Goal: Use online tool/utility: Utilize a website feature to perform a specific function

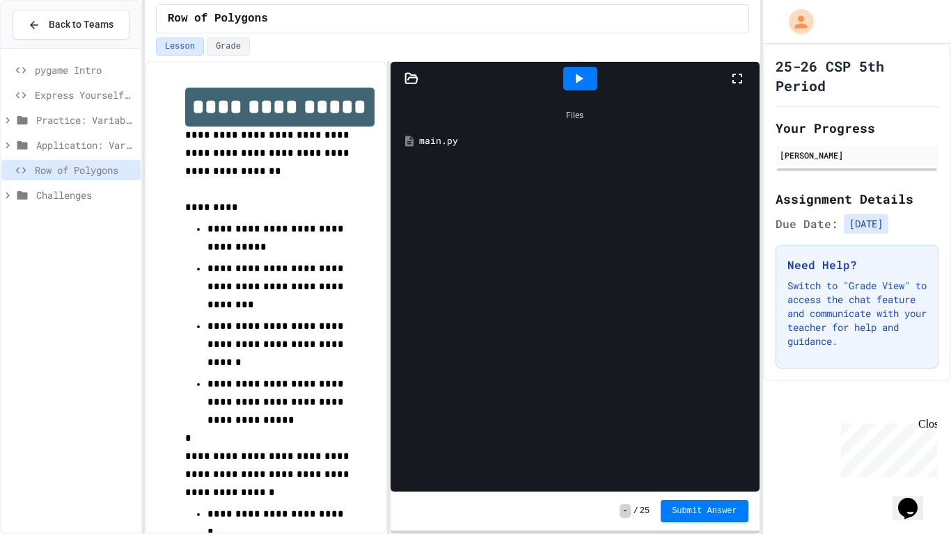
click at [736, 78] on icon at bounding box center [737, 78] width 17 height 17
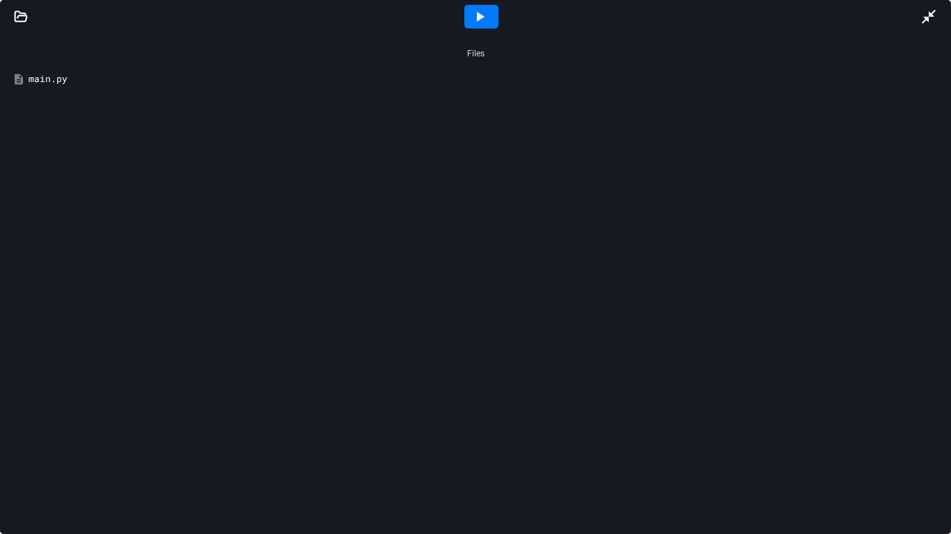
click at [480, 17] on icon at bounding box center [481, 17] width 8 height 10
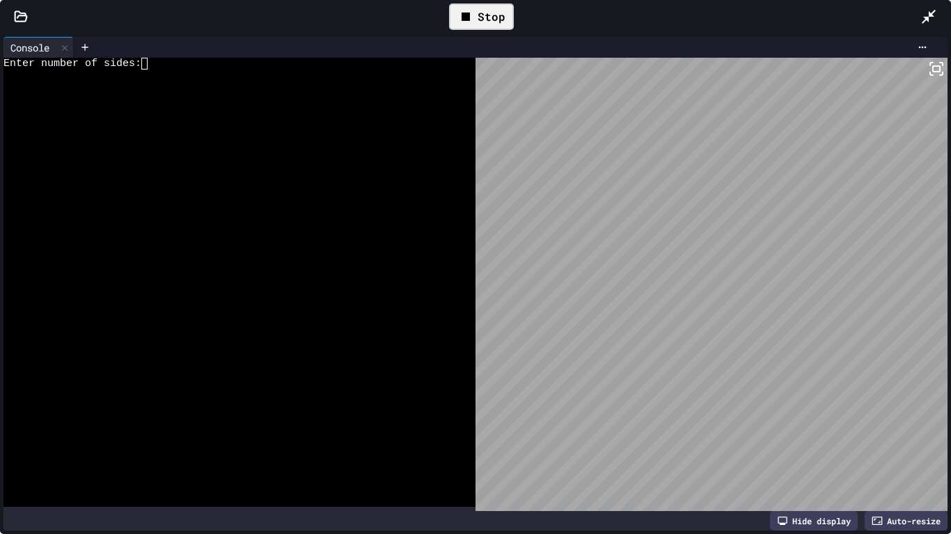
click at [923, 21] on icon at bounding box center [928, 17] width 14 height 14
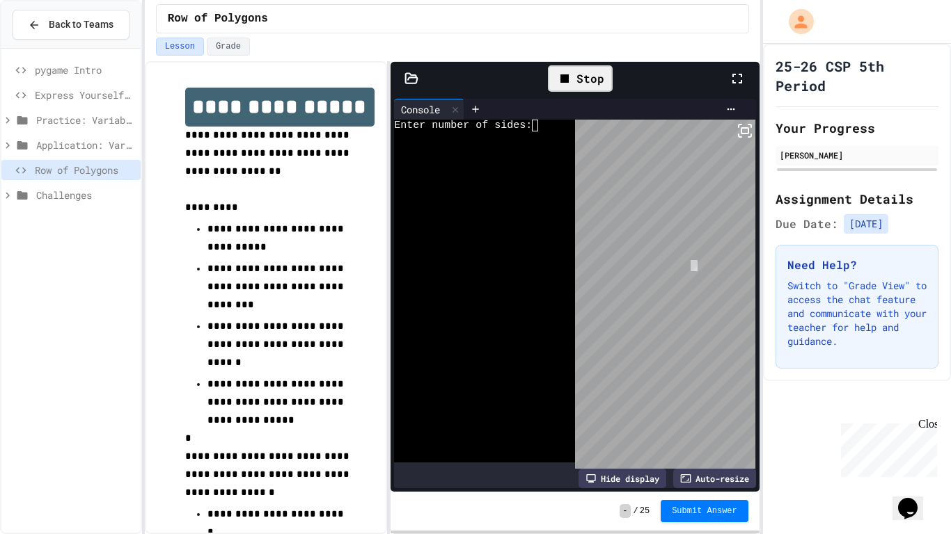
click at [693, 264] on body "**********" at bounding box center [475, 267] width 951 height 534
click at [746, 132] on icon at bounding box center [744, 130] width 17 height 17
click at [729, 109] on icon at bounding box center [730, 109] width 11 height 11
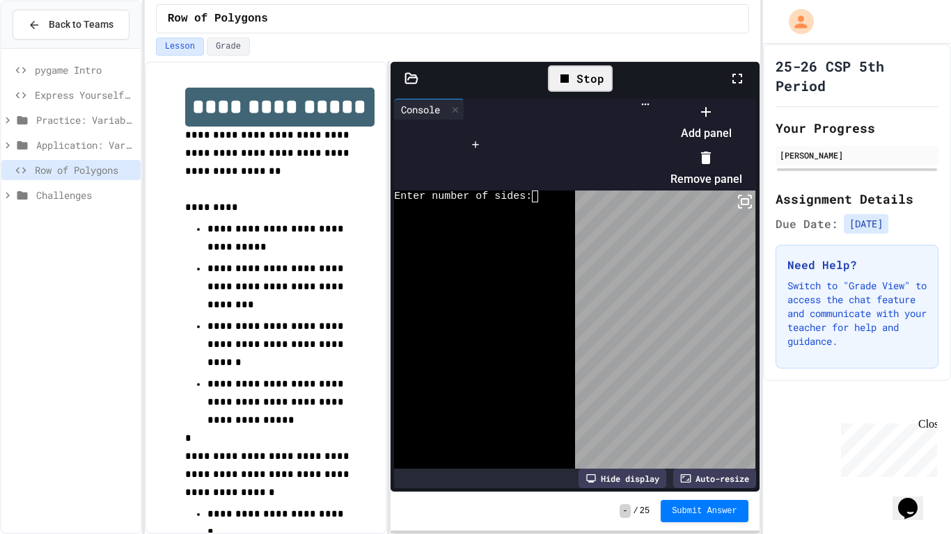
click at [712, 100] on div at bounding box center [699, 100] width 86 height 0
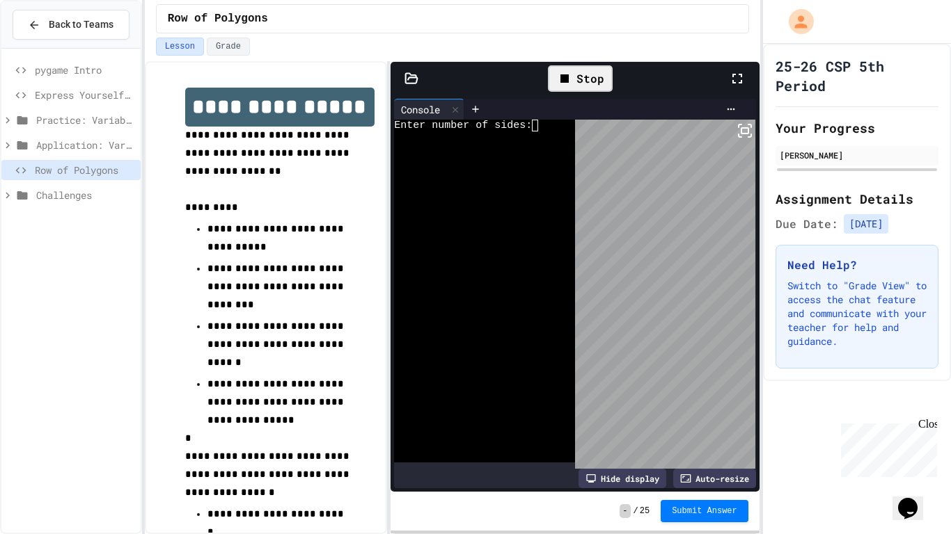
click at [690, 478] on div "Auto-resize" at bounding box center [714, 478] width 83 height 19
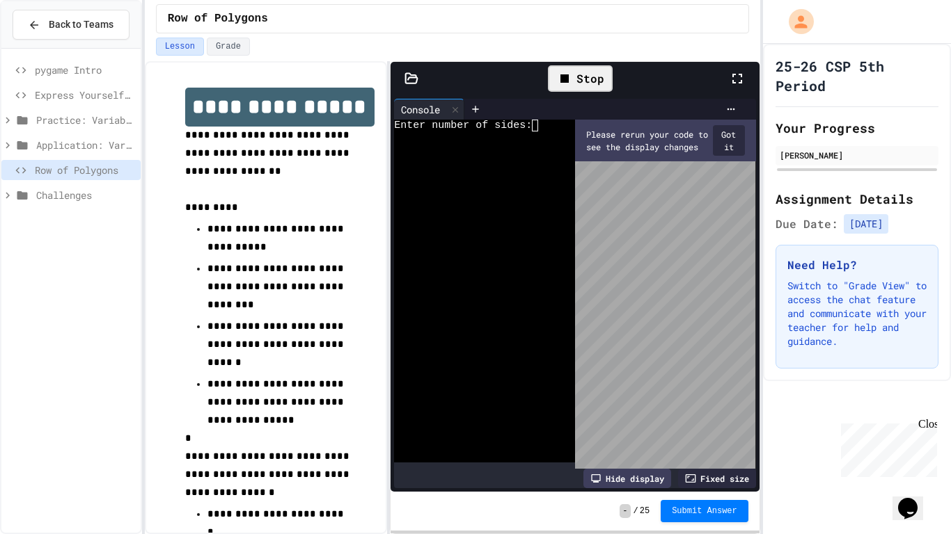
click at [690, 478] on icon at bounding box center [690, 478] width 11 height 11
click at [579, 71] on div "Stop" at bounding box center [580, 78] width 65 height 26
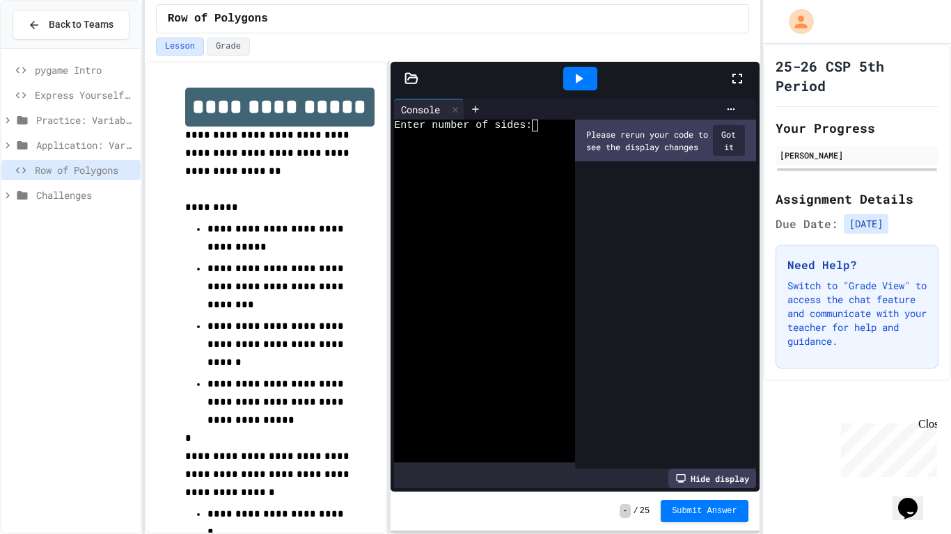
click at [727, 145] on button "Got it" at bounding box center [729, 140] width 32 height 31
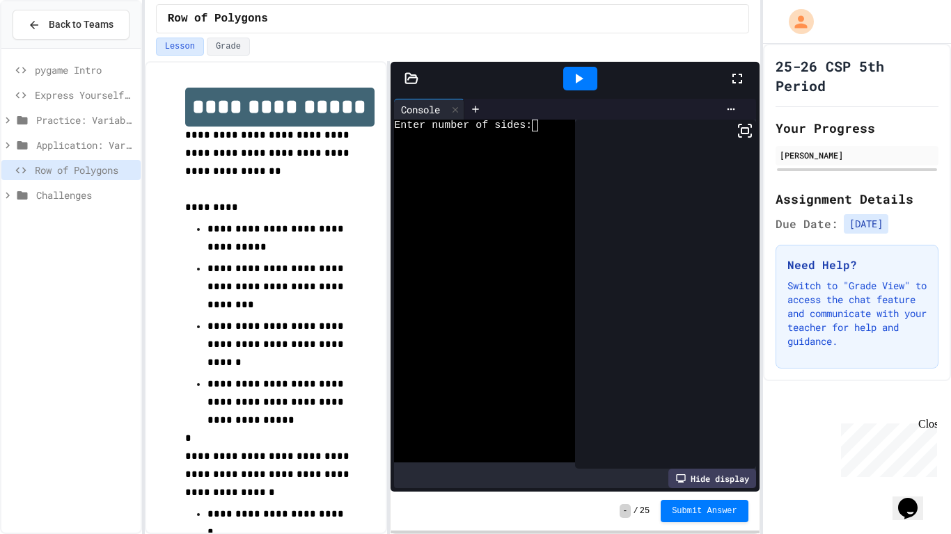
click at [736, 70] on icon at bounding box center [737, 78] width 17 height 17
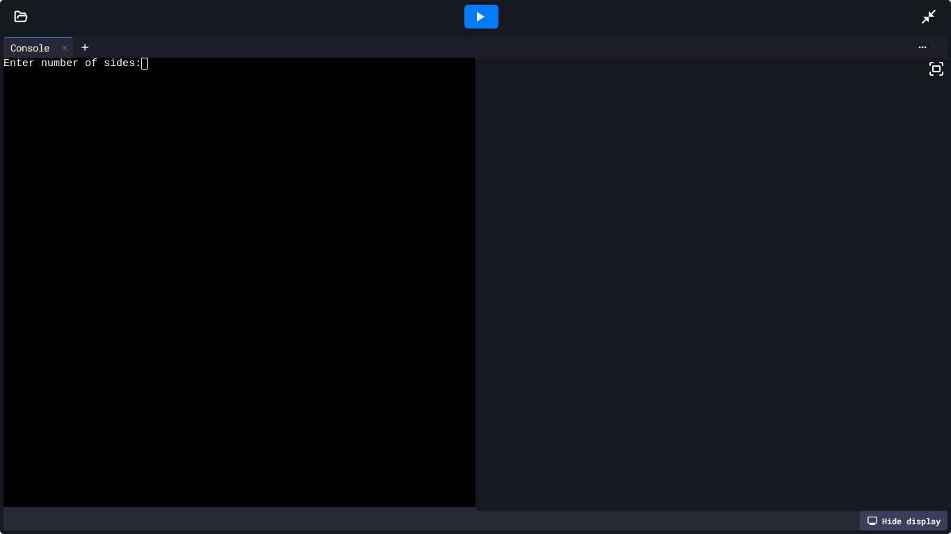
click at [914, 516] on div "Hide display" at bounding box center [903, 520] width 88 height 19
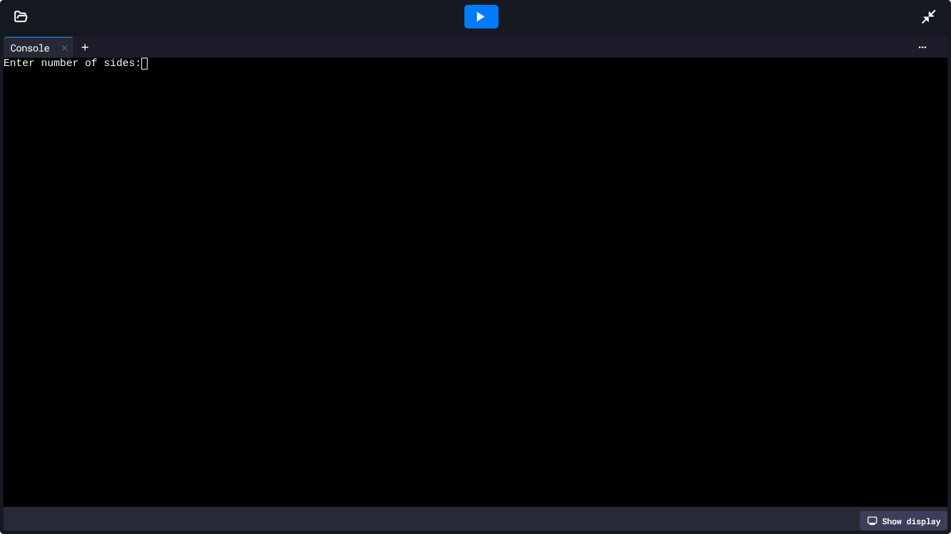
click at [911, 518] on div "Show display" at bounding box center [903, 520] width 88 height 19
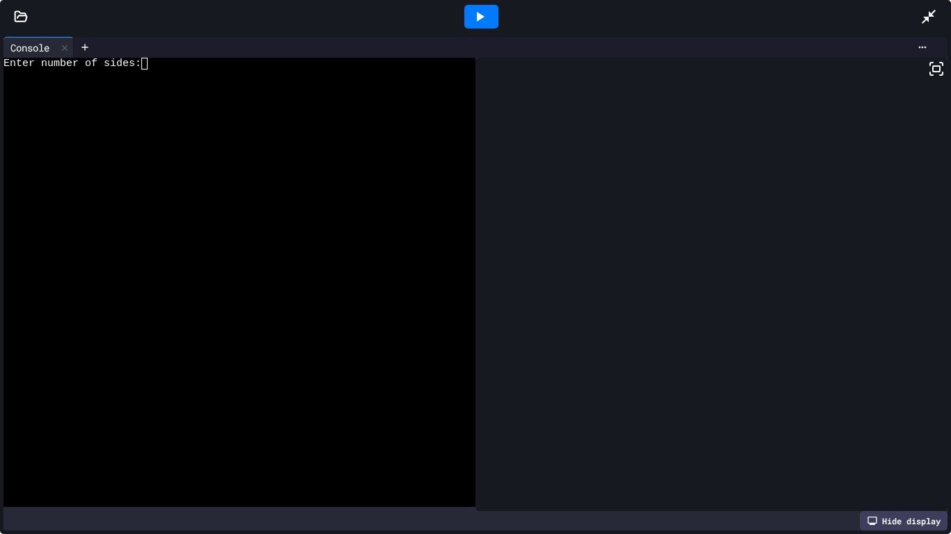
drag, startPoint x: 934, startPoint y: 66, endPoint x: 884, endPoint y: 172, distance: 116.7
click at [884, 172] on div at bounding box center [711, 285] width 472 height 454
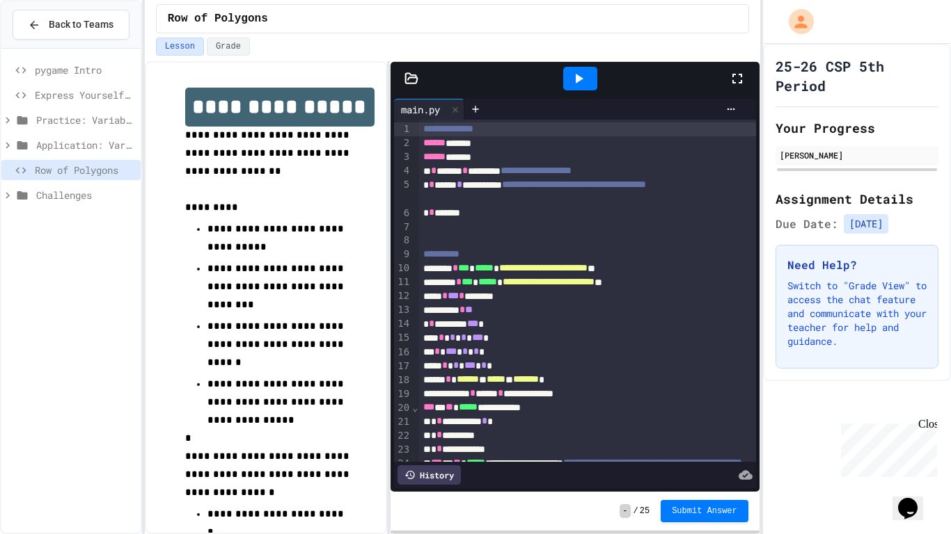
click at [738, 82] on icon at bounding box center [737, 79] width 10 height 10
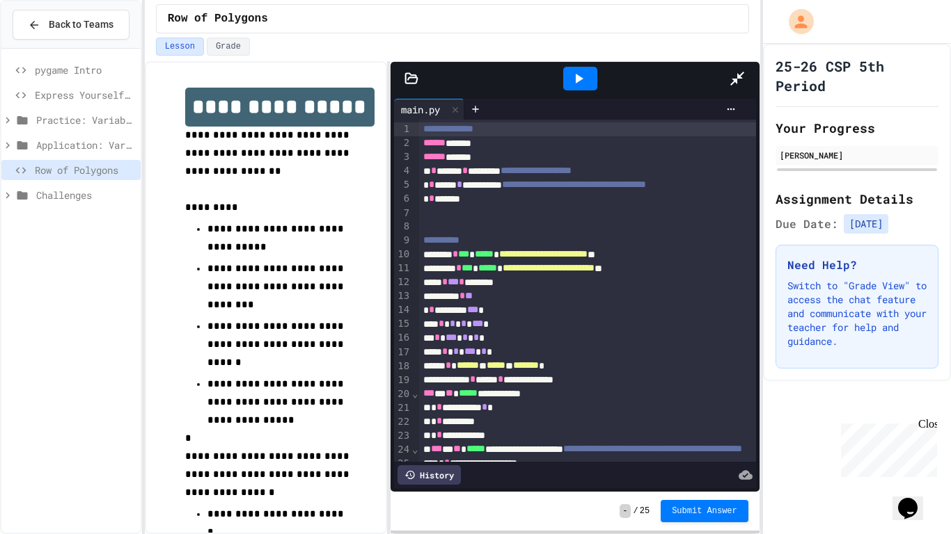
scroll to position [33, 0]
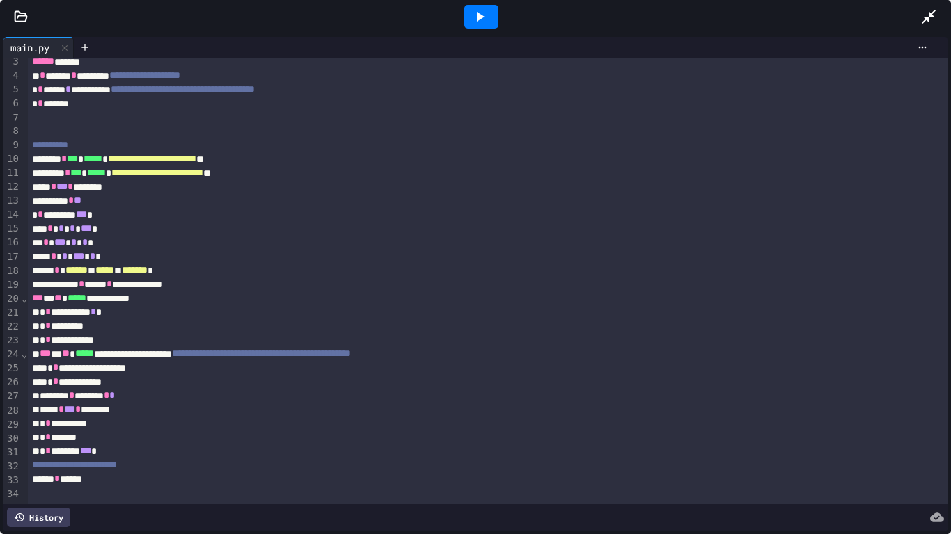
click at [482, 19] on icon at bounding box center [479, 16] width 17 height 17
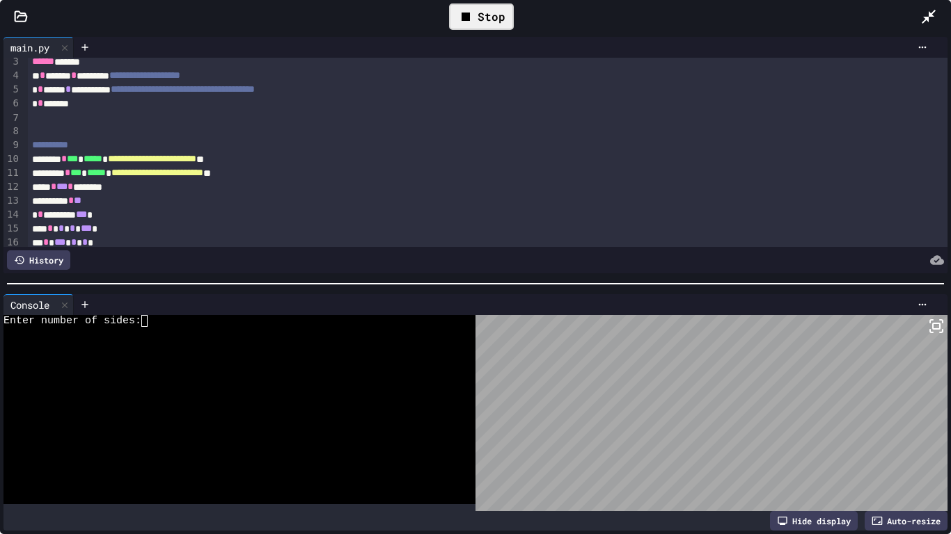
click at [152, 323] on textarea "Terminal input" at bounding box center [151, 321] width 6 height 12
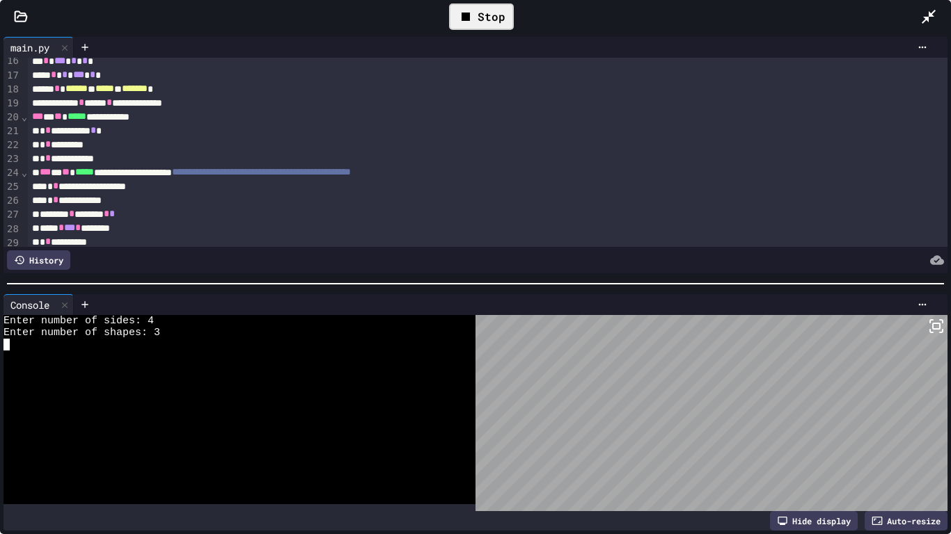
scroll to position [212, 0]
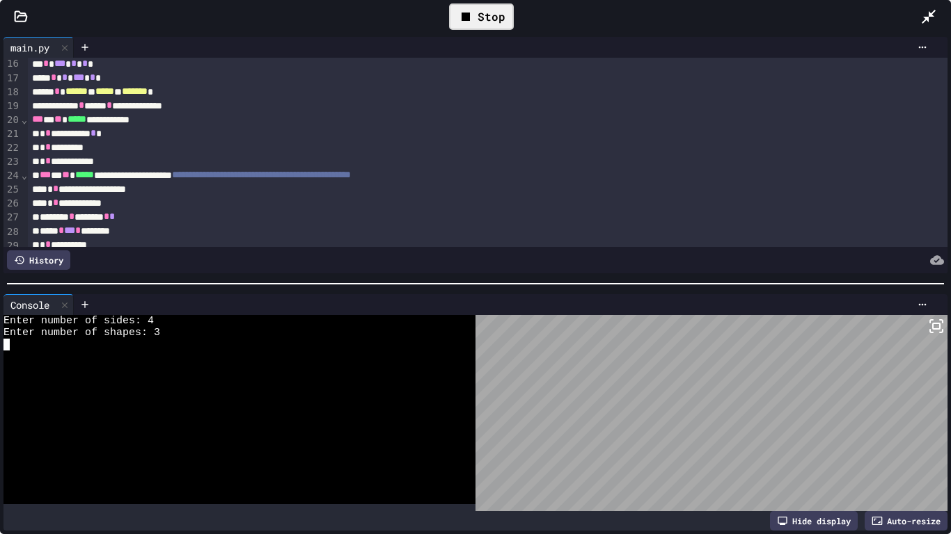
click at [232, 102] on div "**********" at bounding box center [488, 106] width 920 height 14
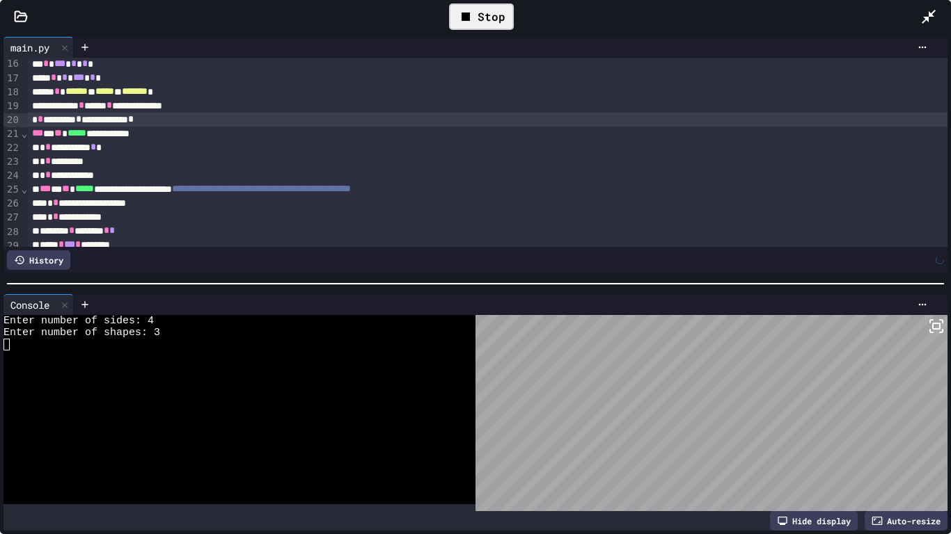
click at [469, 17] on icon at bounding box center [465, 17] width 8 height 8
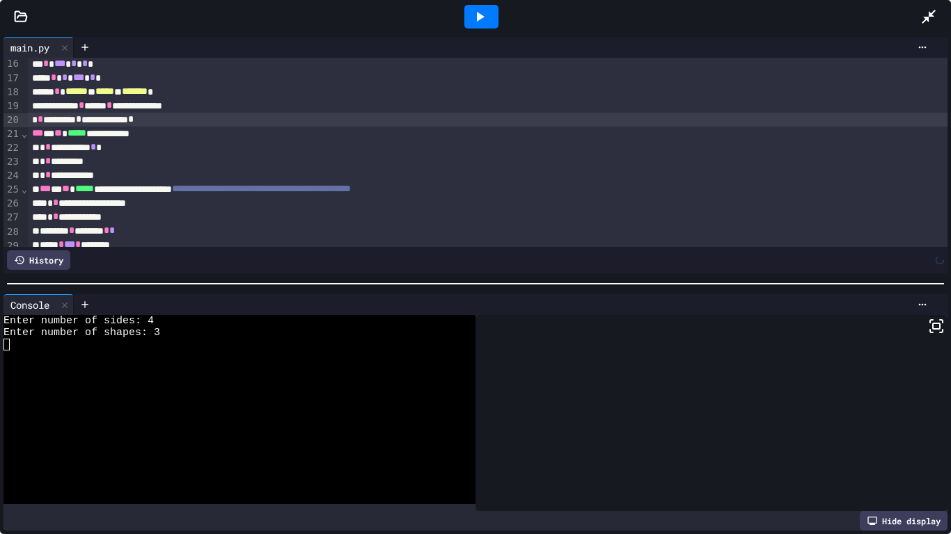
click at [471, 17] on icon at bounding box center [479, 16] width 17 height 17
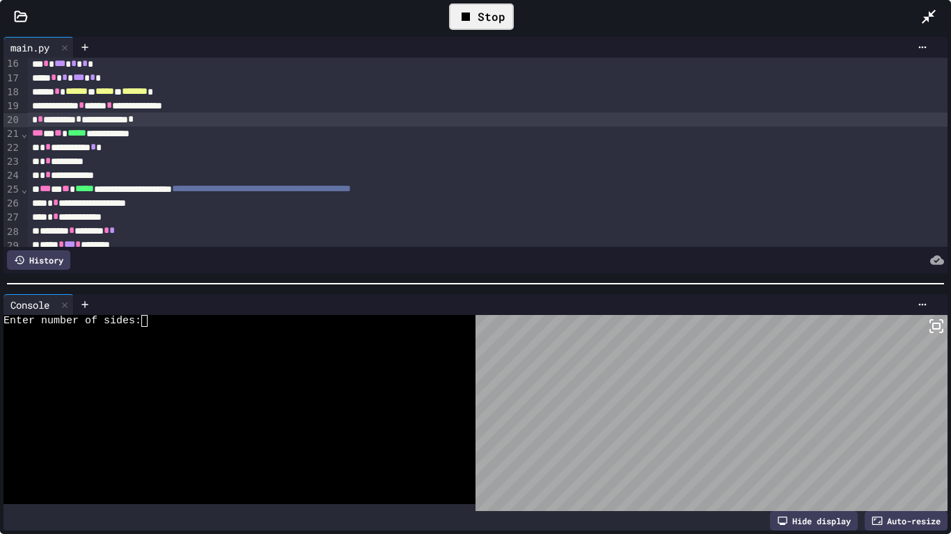
click at [154, 322] on div "Enter number of sides:" at bounding box center [231, 321] width 457 height 12
click at [482, 11] on div "Stop" at bounding box center [481, 16] width 65 height 26
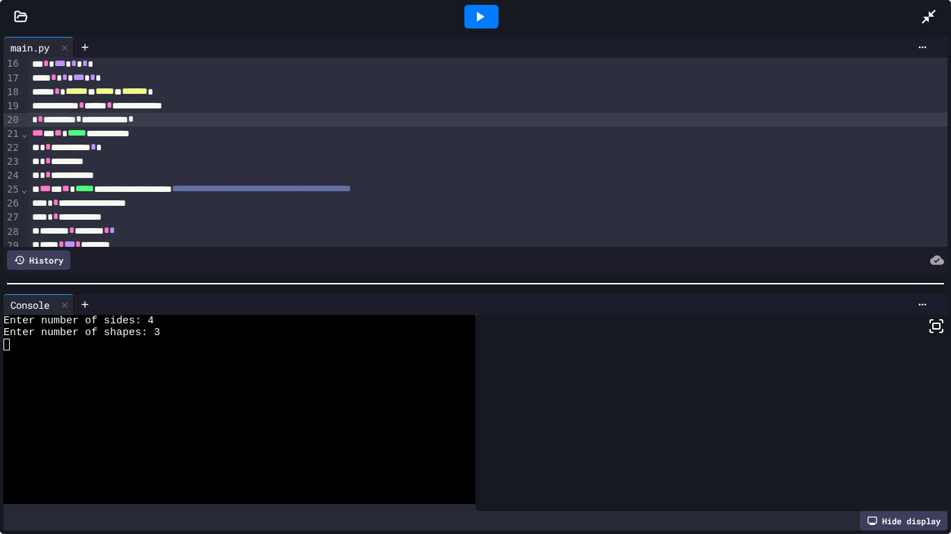
click at [483, 13] on icon at bounding box center [479, 16] width 17 height 17
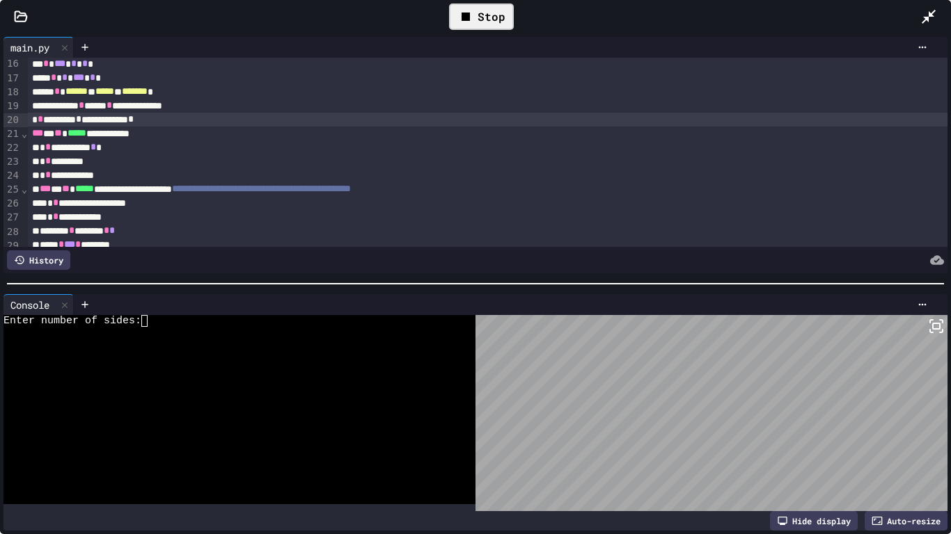
click at [151, 323] on textarea "Terminal input" at bounding box center [151, 321] width 6 height 12
click at [487, 15] on div "Stop" at bounding box center [481, 16] width 65 height 26
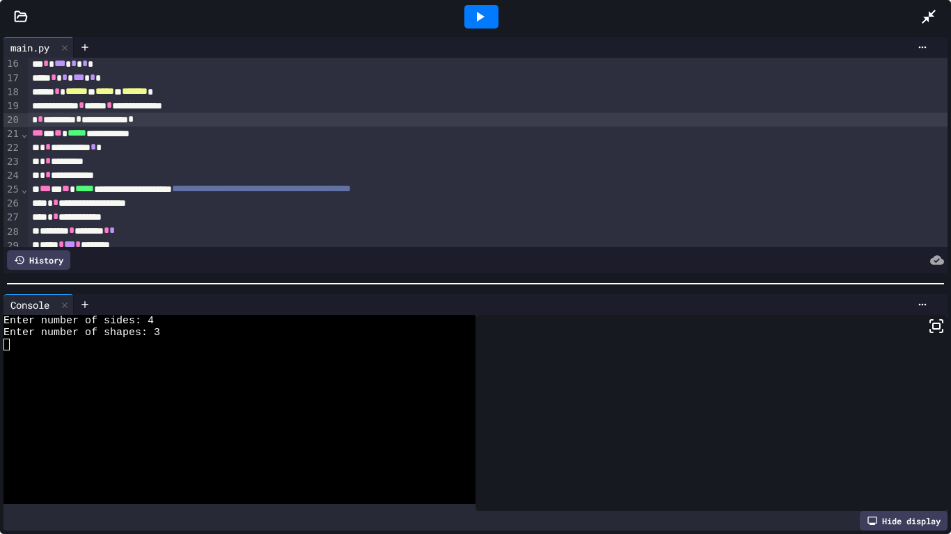
click at [486, 15] on icon at bounding box center [479, 16] width 17 height 17
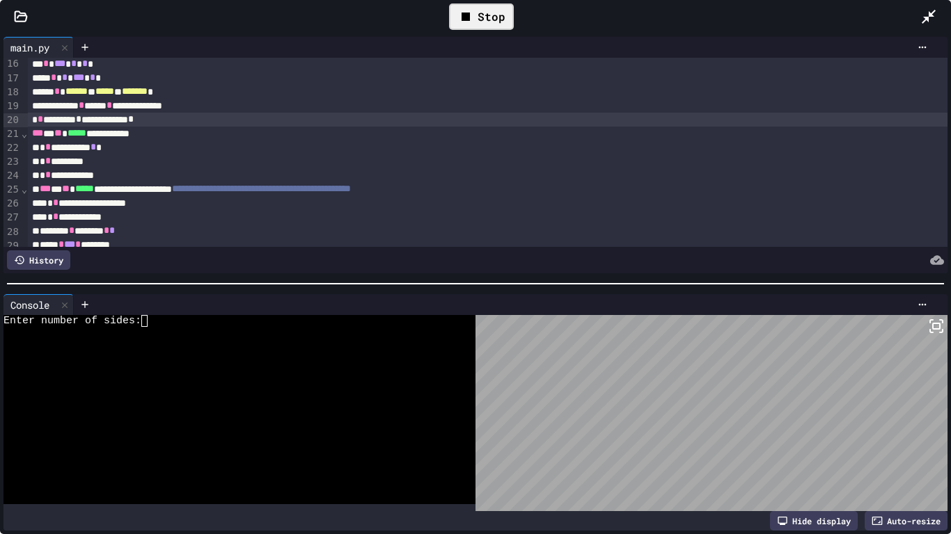
click at [151, 321] on textarea "Terminal input" at bounding box center [151, 321] width 6 height 12
click at [499, 17] on div "Stop" at bounding box center [481, 16] width 65 height 26
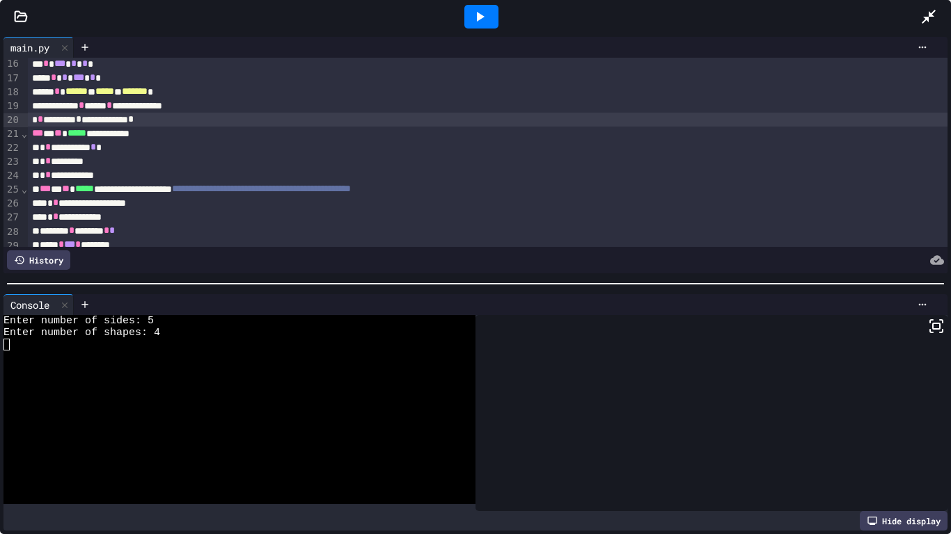
click at [499, 17] on div at bounding box center [481, 17] width 48 height 38
click at [481, 15] on icon at bounding box center [481, 17] width 8 height 10
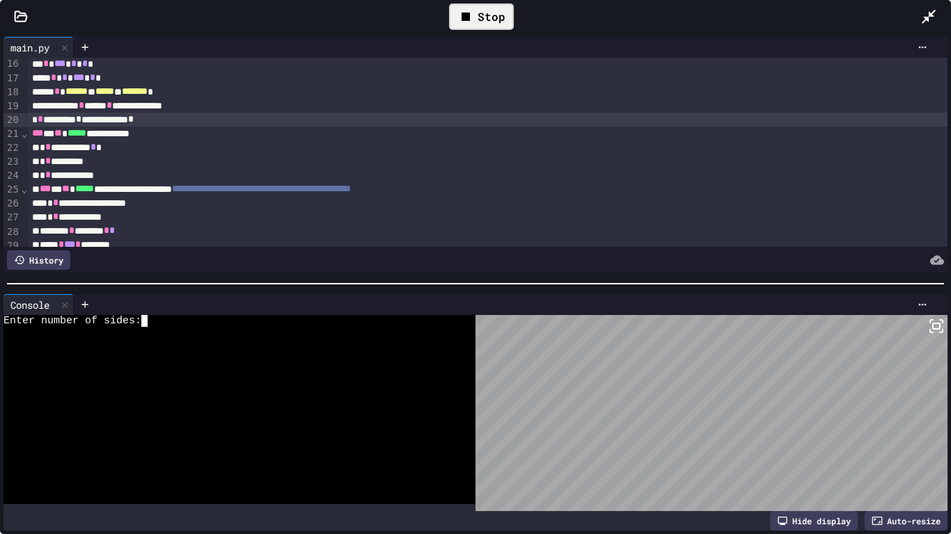
click at [152, 319] on textarea "Terminal input" at bounding box center [151, 321] width 6 height 12
click at [482, 13] on div "Stop" at bounding box center [481, 16] width 65 height 26
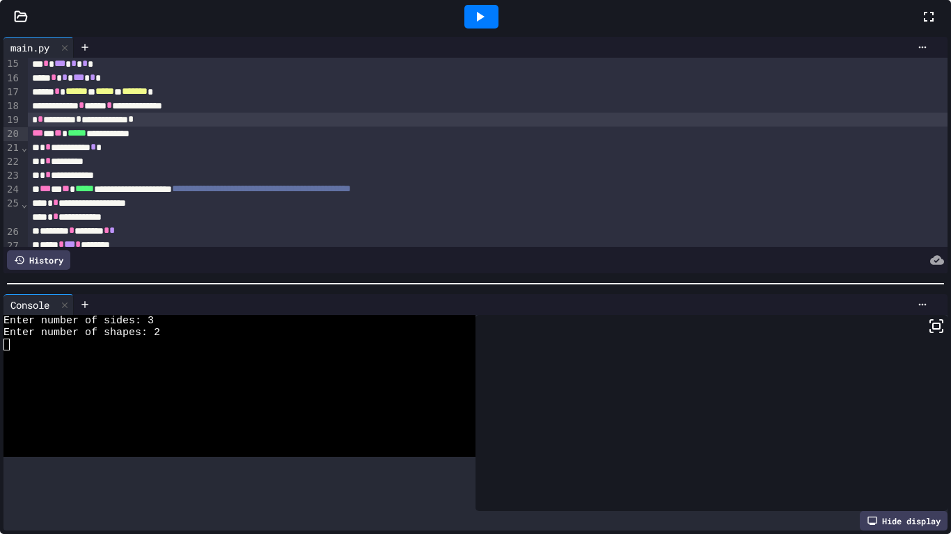
scroll to position [226, 0]
